Goal: Task Accomplishment & Management: Use online tool/utility

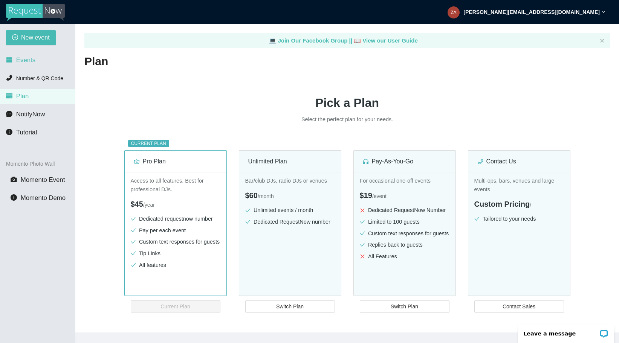
click at [26, 58] on span "Events" at bounding box center [25, 59] width 19 height 7
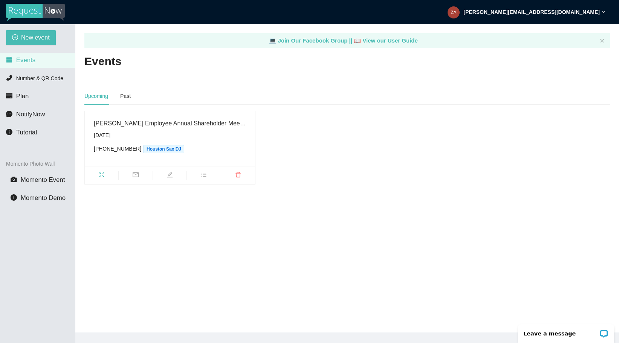
click at [206, 176] on icon "bars" at bounding box center [204, 175] width 6 height 6
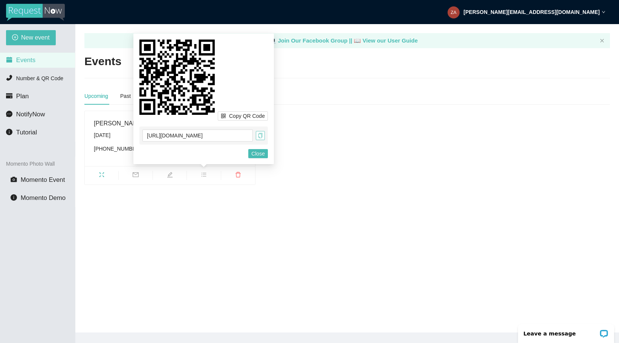
click at [263, 136] on span "copy" at bounding box center [260, 135] width 8 height 5
